Goal: Task Accomplishment & Management: Use online tool/utility

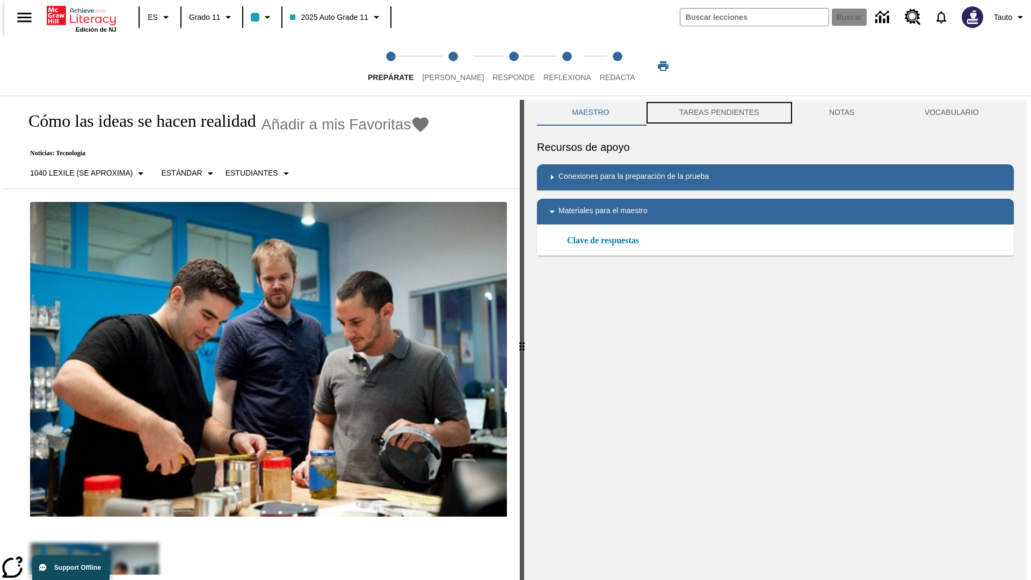
click at [718, 113] on button "TAREAS PENDIENTES" at bounding box center [719, 113] width 150 height 26
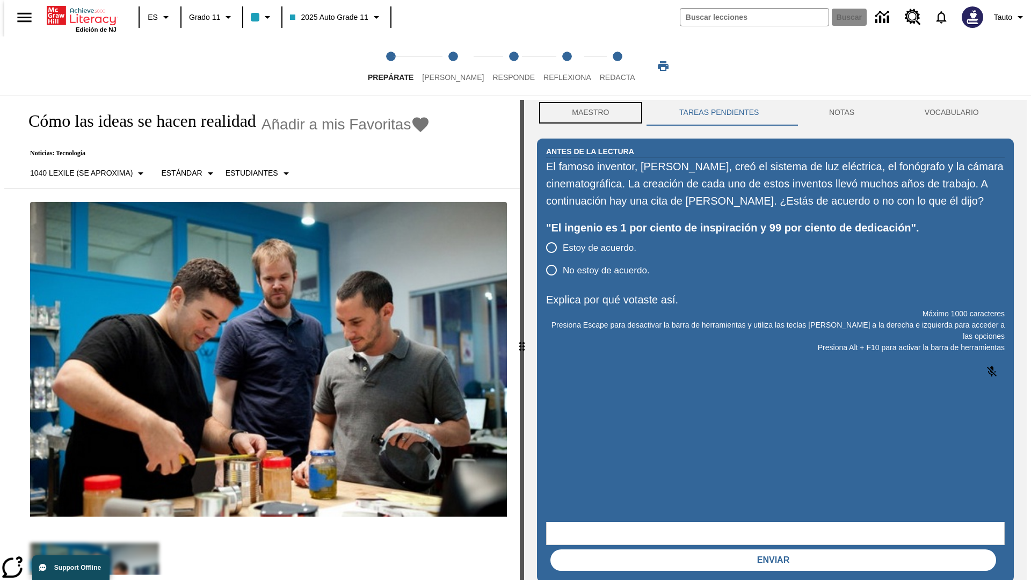
scroll to position [1, 0]
